Goal: Information Seeking & Learning: Learn about a topic

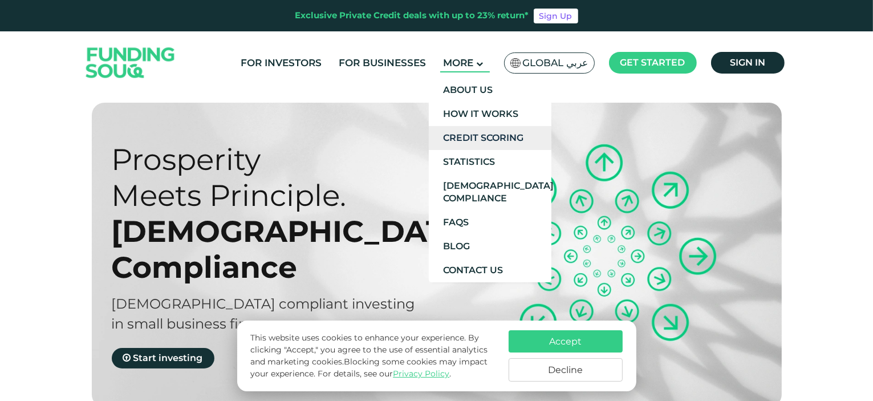
click at [487, 138] on link "Credit Scoring" at bounding box center [490, 138] width 123 height 24
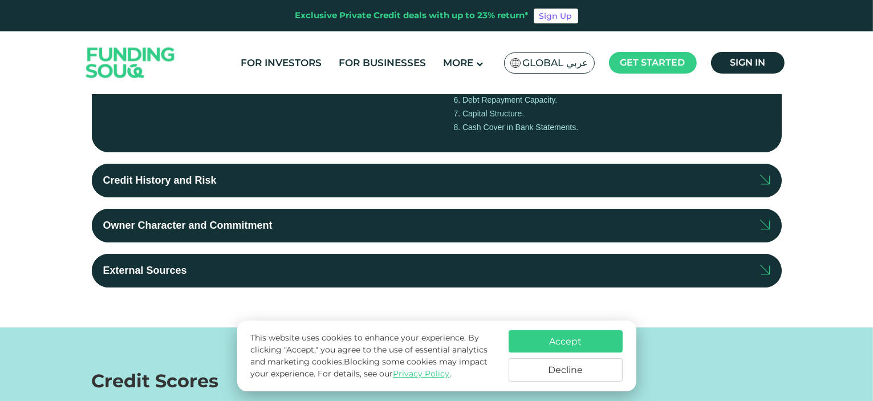
scroll to position [386, 0]
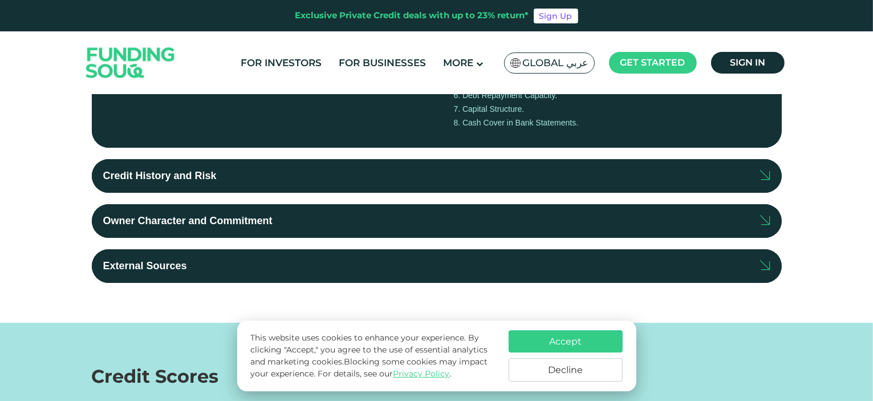
click at [514, 180] on label "Credit History and Risk" at bounding box center [437, 176] width 690 height 34
click at [0, 0] on input "Credit History and Risk" at bounding box center [0, 0] width 0 height 0
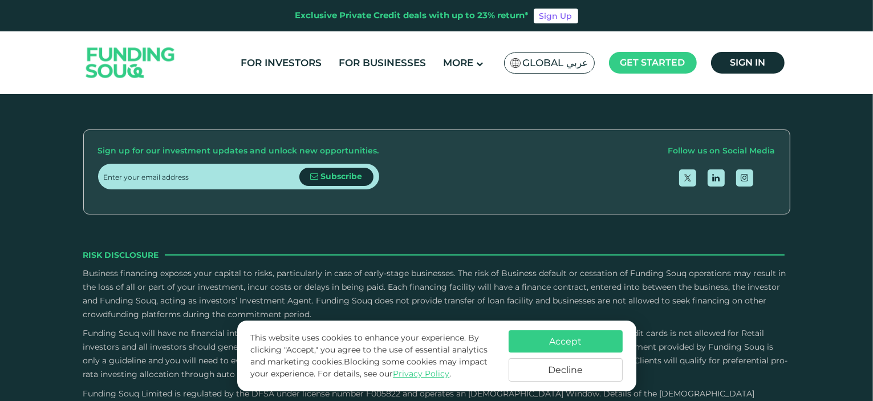
scroll to position [1587, 0]
